Goal: Book appointment/travel/reservation

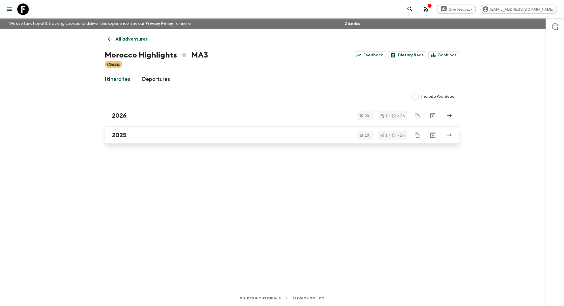
click at [161, 135] on div "2025" at bounding box center [276, 135] width 329 height 7
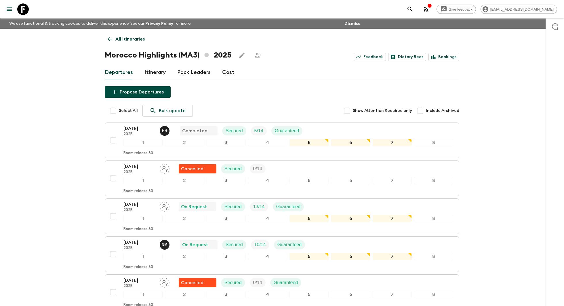
click at [109, 37] on icon at bounding box center [110, 39] width 6 height 6
